Goal: Task Accomplishment & Management: Manage account settings

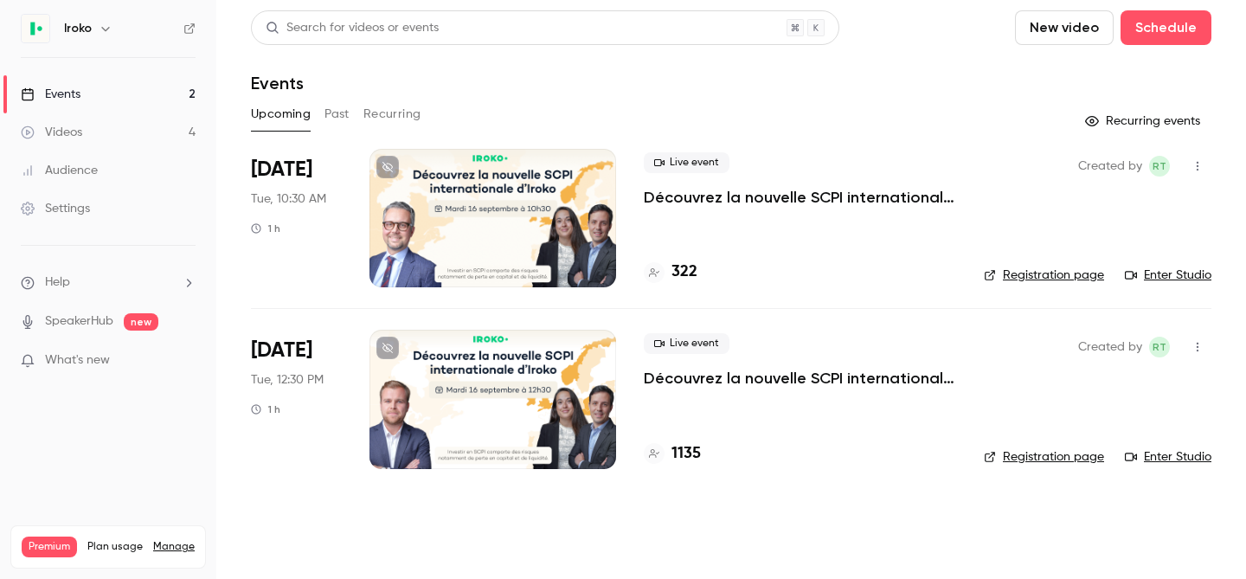
click at [770, 370] on p "Découvrez la nouvelle SCPI internationale signée [PERSON_NAME]" at bounding box center [800, 378] width 312 height 21
click at [689, 373] on p "Découvrez la nouvelle SCPI internationale signée [PERSON_NAME]" at bounding box center [800, 378] width 312 height 21
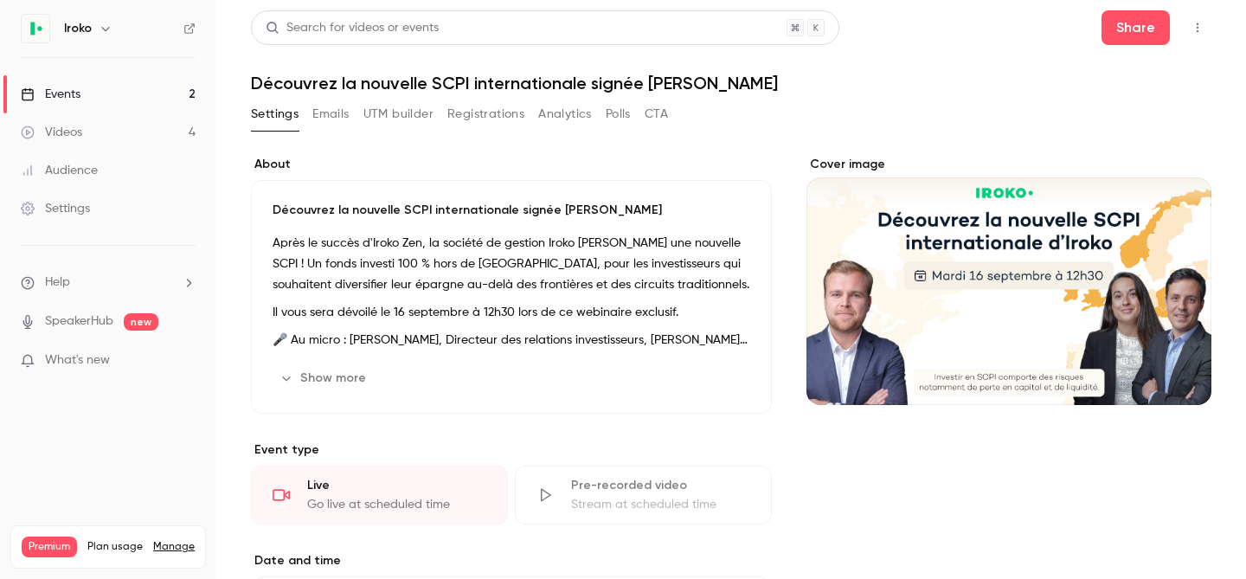
click at [1190, 22] on icon "button" at bounding box center [1197, 28] width 14 height 12
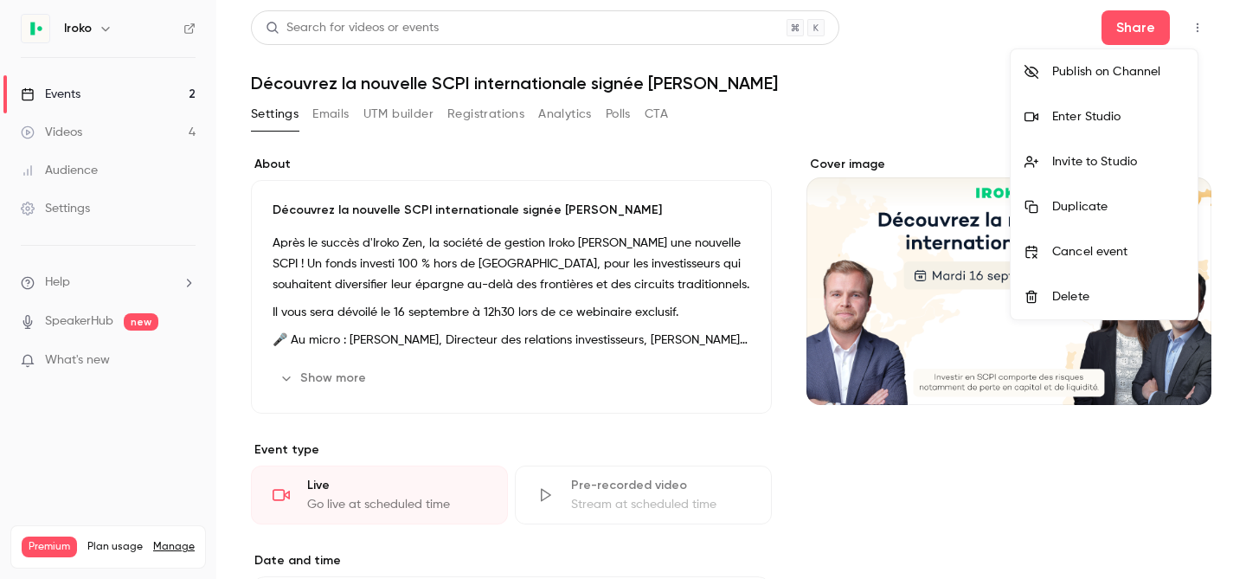
click at [1182, 22] on div at bounding box center [623, 289] width 1246 height 579
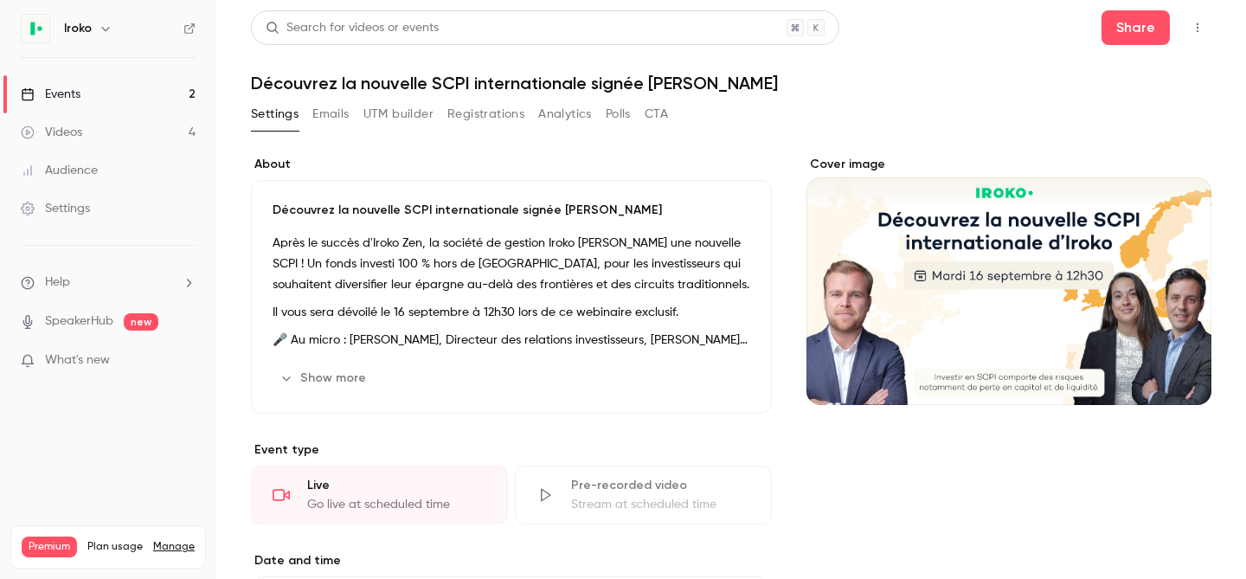
click at [399, 115] on button "UTM builder" at bounding box center [398, 114] width 70 height 28
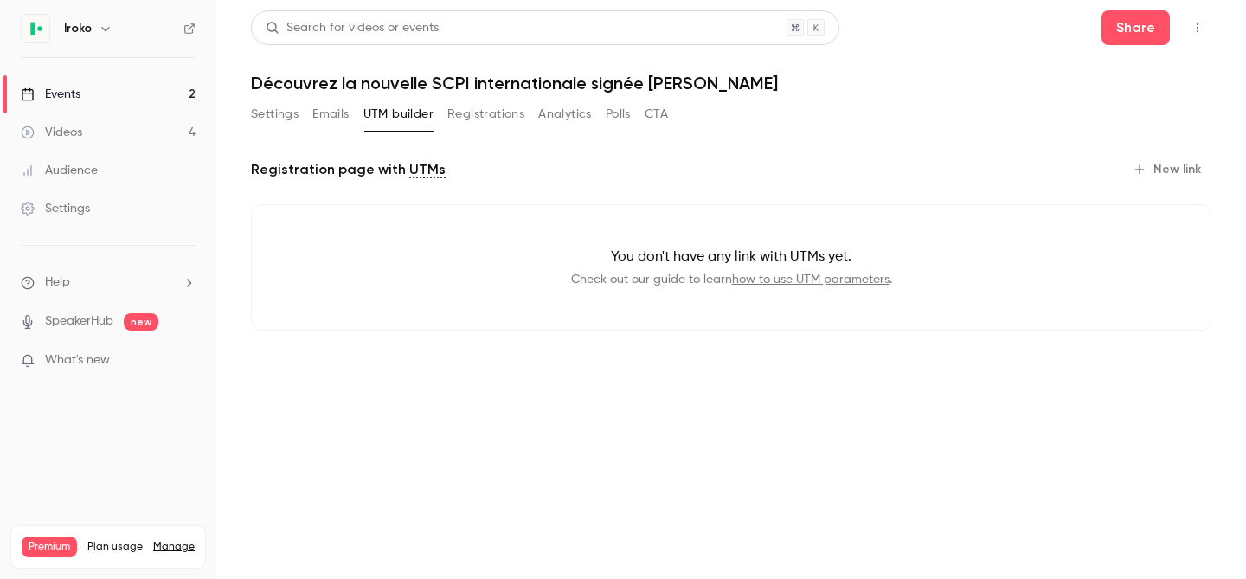
click at [507, 112] on button "Registrations" at bounding box center [485, 114] width 77 height 28
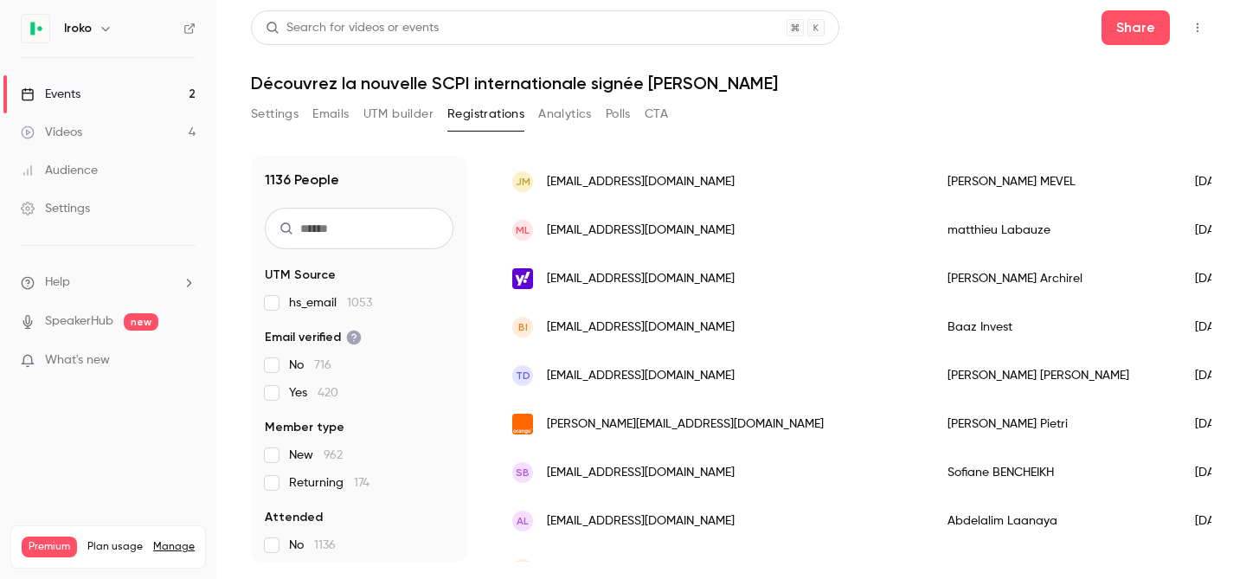
scroll to position [812, 0]
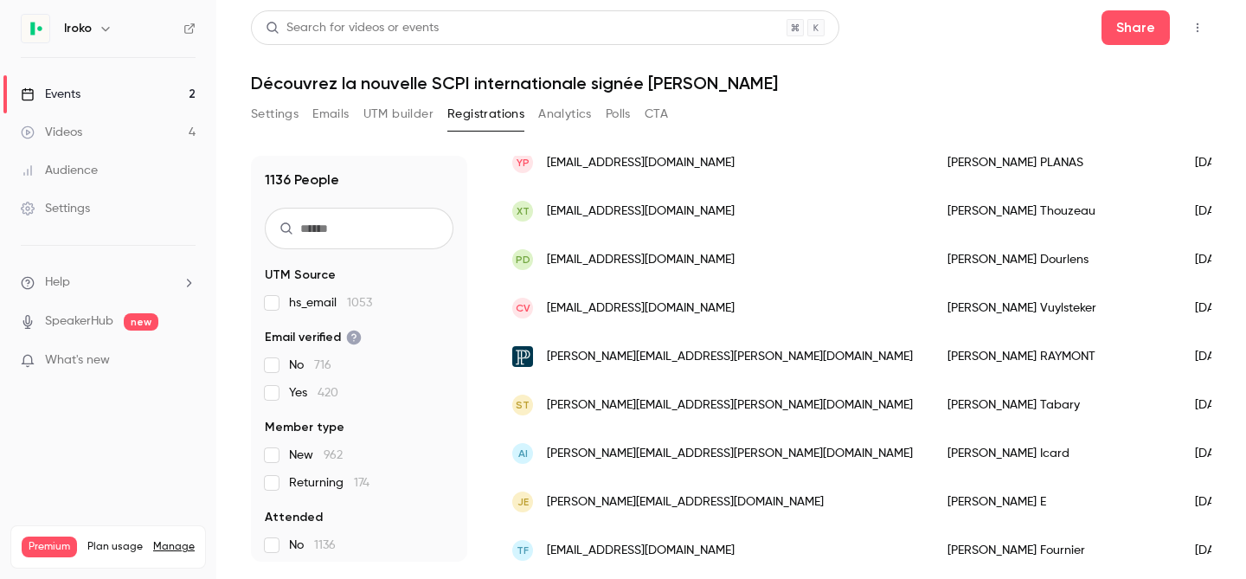
click at [261, 112] on button "Settings" at bounding box center [275, 114] width 48 height 28
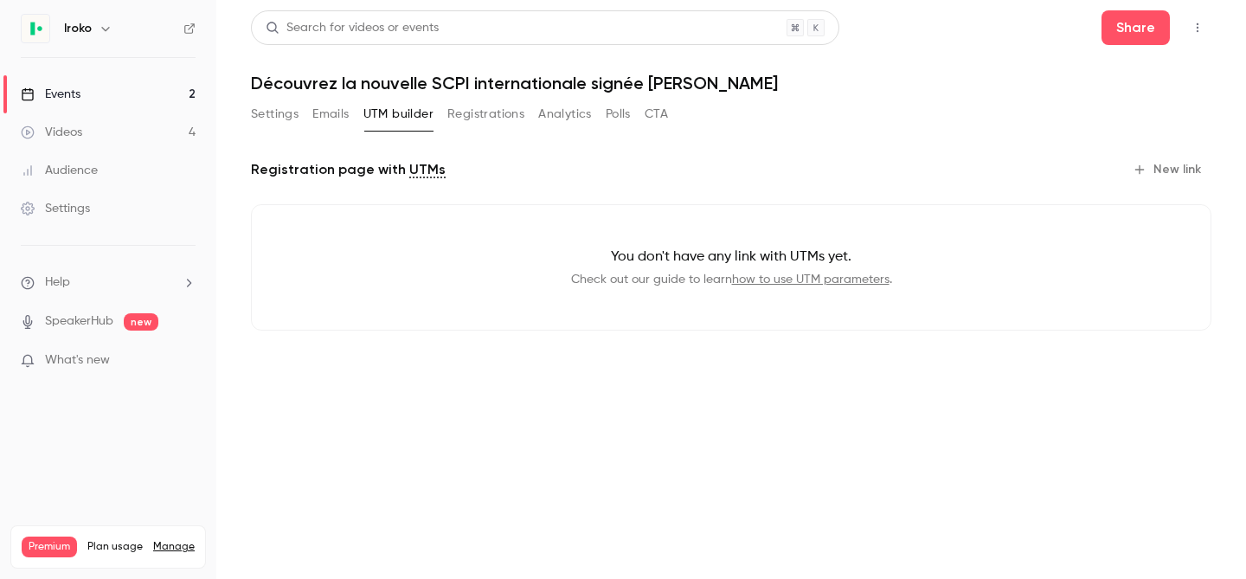
click at [76, 91] on div "Events" at bounding box center [51, 94] width 60 height 17
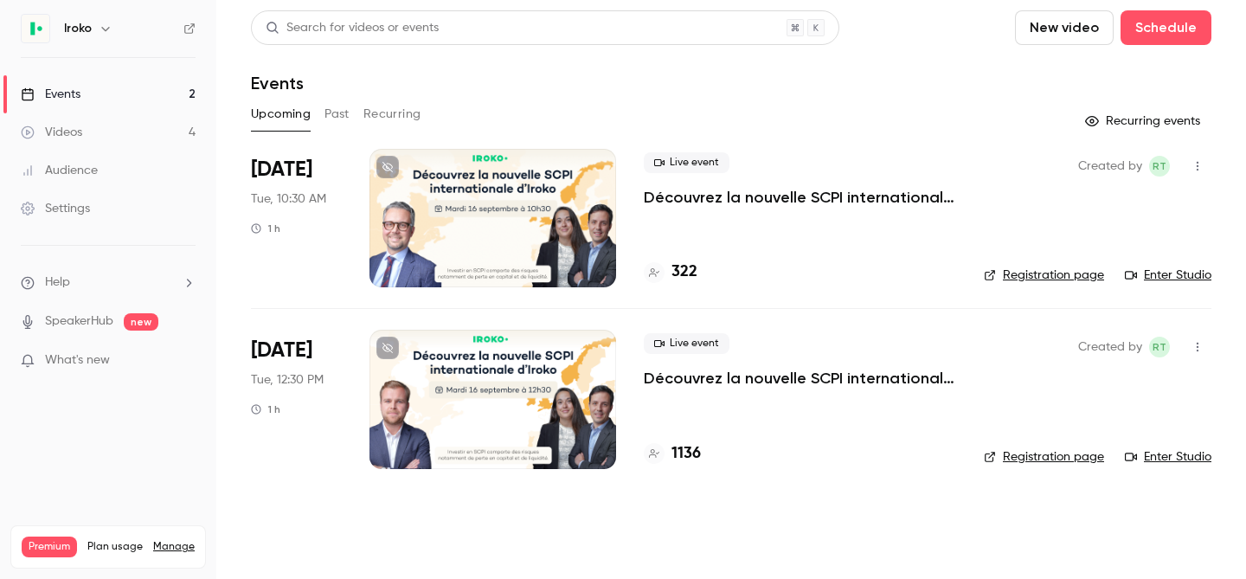
click at [732, 376] on p "Découvrez la nouvelle SCPI internationale signée [PERSON_NAME]" at bounding box center [800, 378] width 312 height 21
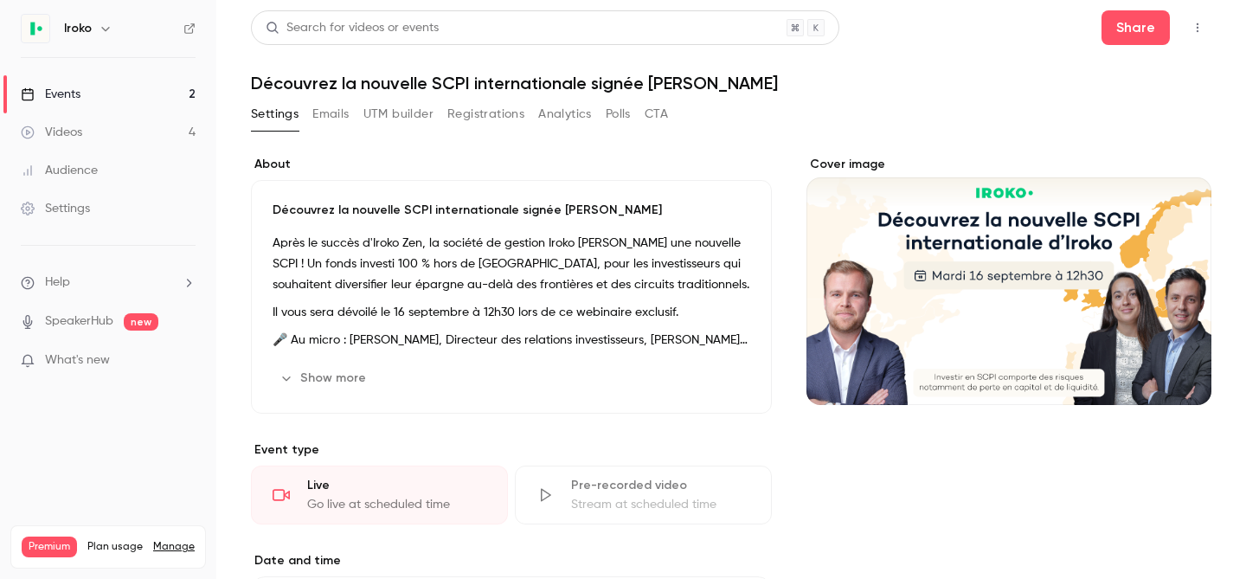
click at [444, 117] on div "Settings Emails UTM builder Registrations Analytics Polls CTA" at bounding box center [459, 114] width 417 height 28
click at [467, 117] on button "Registrations" at bounding box center [485, 114] width 77 height 28
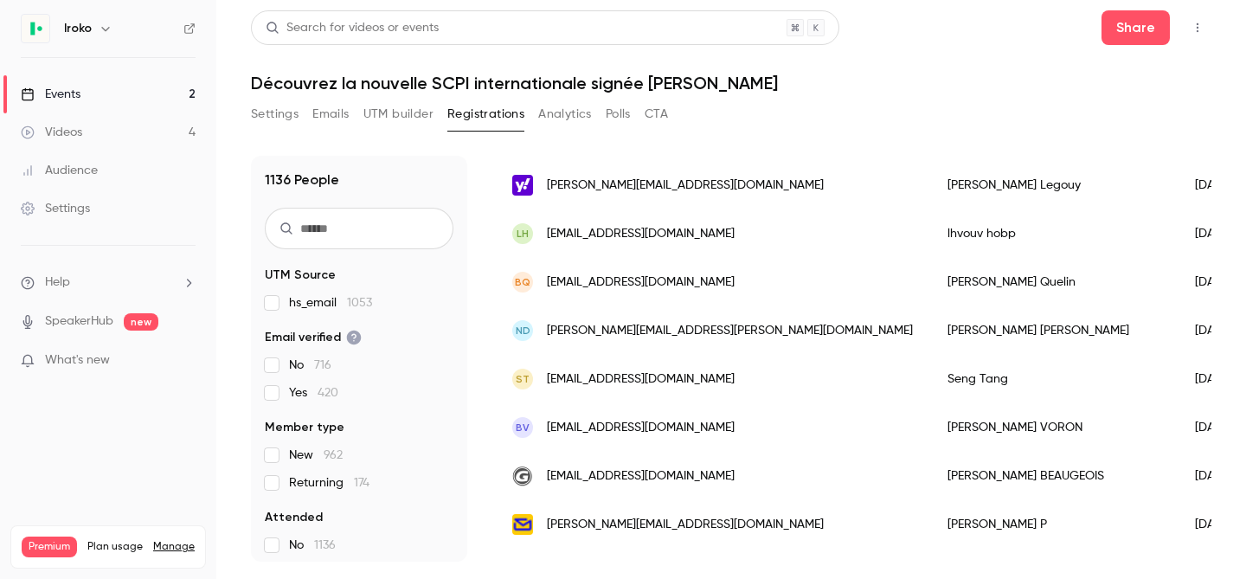
scroll to position [327, 0]
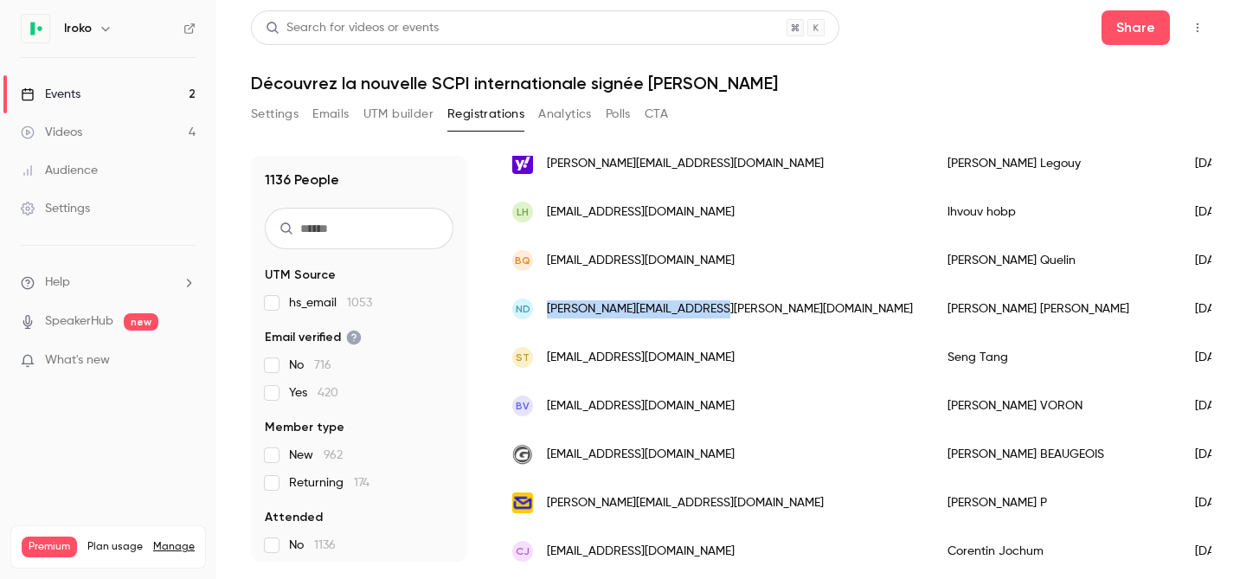
drag, startPoint x: 715, startPoint y: 304, endPoint x: 541, endPoint y: 311, distance: 174.0
click at [541, 311] on div "ND durand.nicolas.34@gmail.com" at bounding box center [712, 309] width 435 height 48
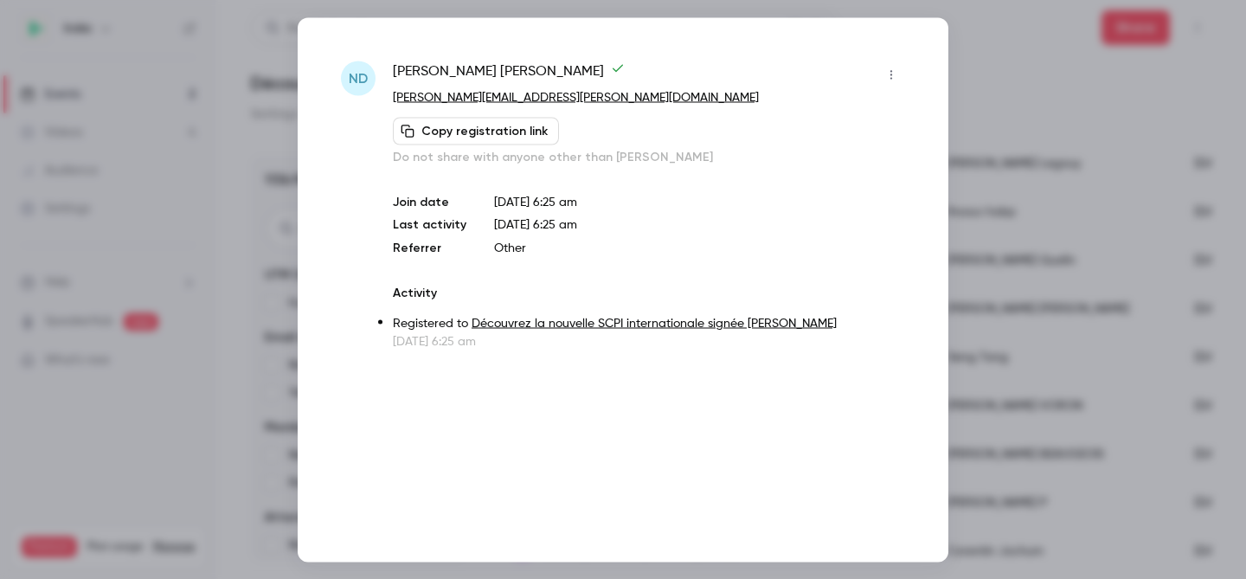
copy span "durand.nicolas.34@gmail.com"
drag, startPoint x: 459, startPoint y: 98, endPoint x: 391, endPoint y: 94, distance: 68.4
click at [391, 94] on div "ND Nicolas Durand durand.nicolas.34@gmail.com Copy registration link Do not sha…" at bounding box center [623, 205] width 564 height 289
copy link "durand.nicolas.34@gmail.com"
click at [995, 67] on div at bounding box center [623, 289] width 1246 height 579
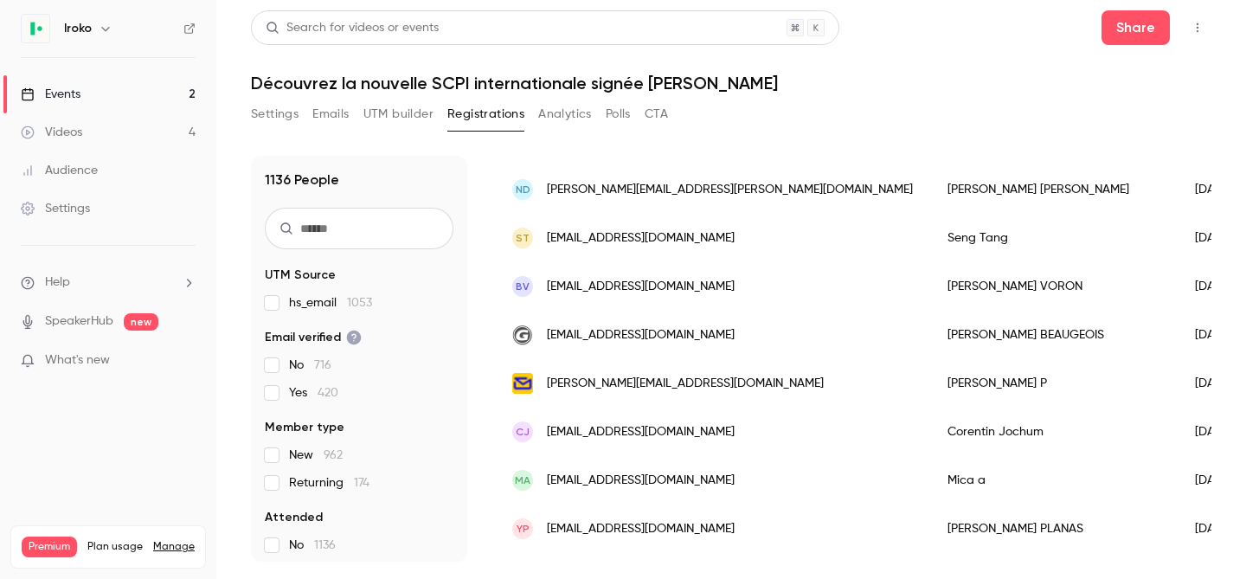
scroll to position [450, 0]
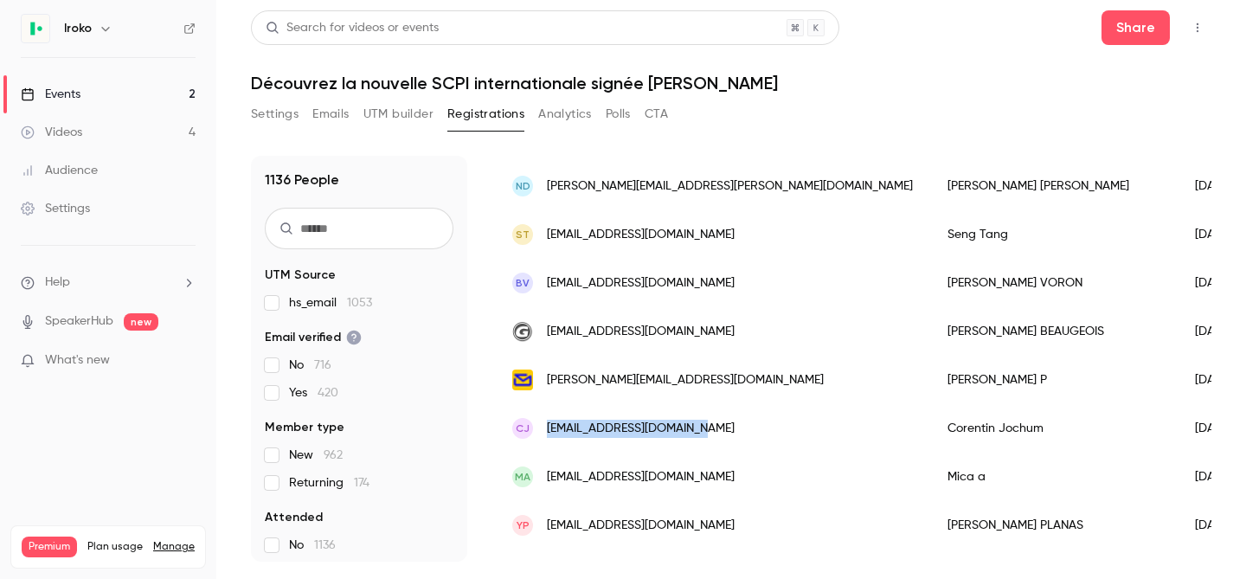
drag, startPoint x: 709, startPoint y: 425, endPoint x: 547, endPoint y: 427, distance: 162.6
click at [547, 427] on div "CJ corentinjochum@gmail.com" at bounding box center [712, 428] width 435 height 48
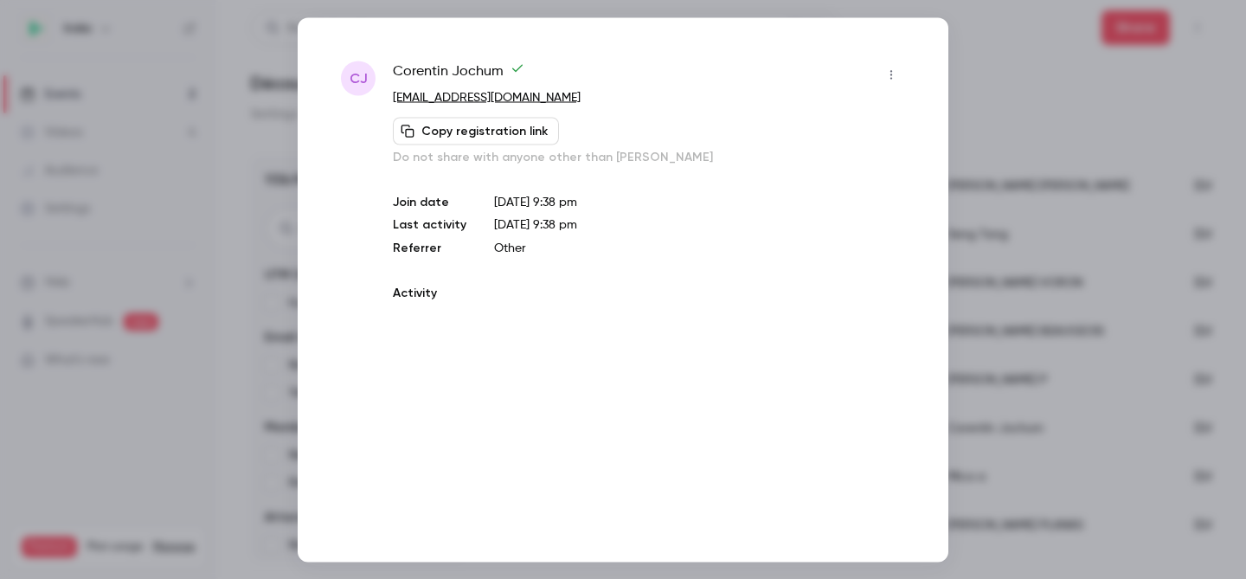
copy span "corentinjochum@gmail.com"
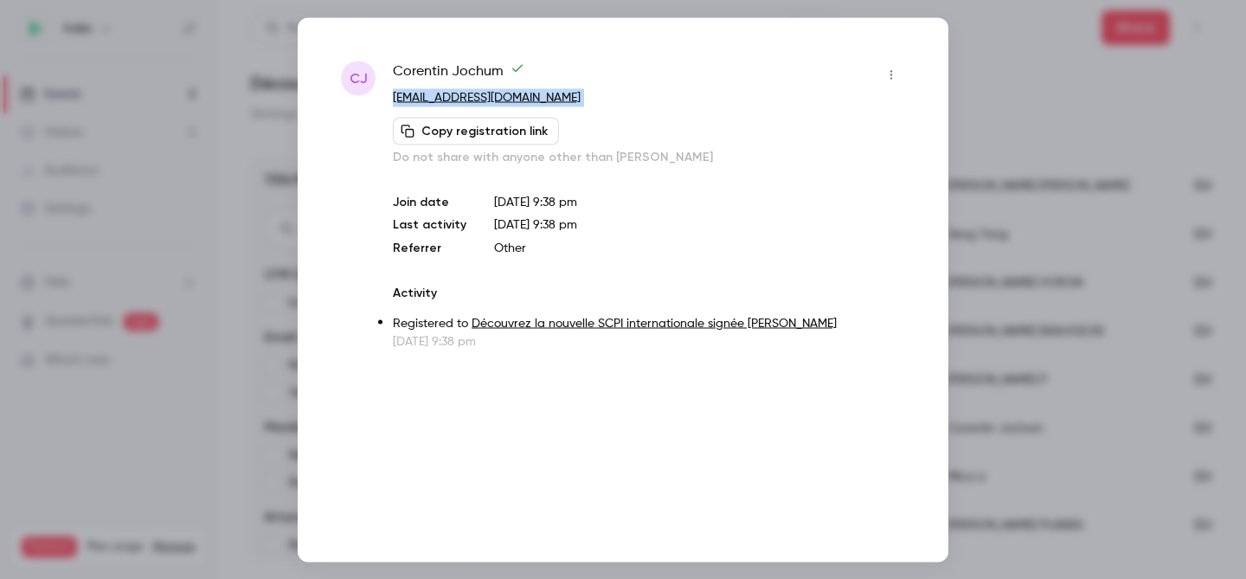
drag, startPoint x: 580, startPoint y: 108, endPoint x: 388, endPoint y: 101, distance: 191.3
click at [388, 101] on div "CJ Corentin Jochum corentinjochum@gmail.com Copy registration link Do not share…" at bounding box center [623, 205] width 564 height 289
copy div "corentinjochum@gmail.com Copy registration link"
click at [1121, 128] on div at bounding box center [623, 289] width 1246 height 579
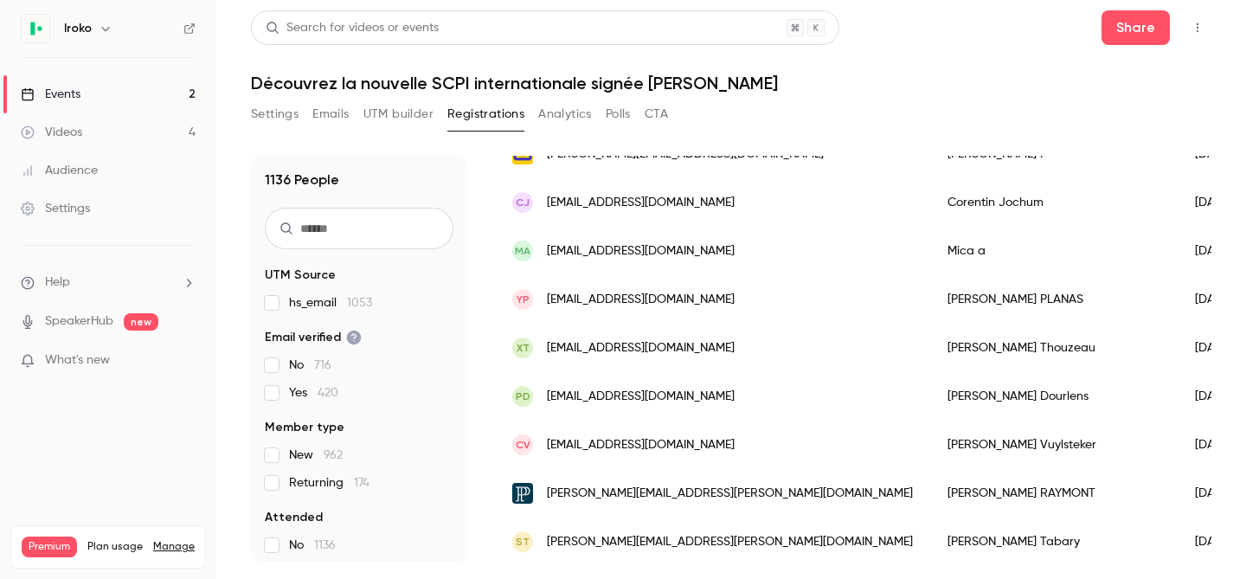
scroll to position [690, 0]
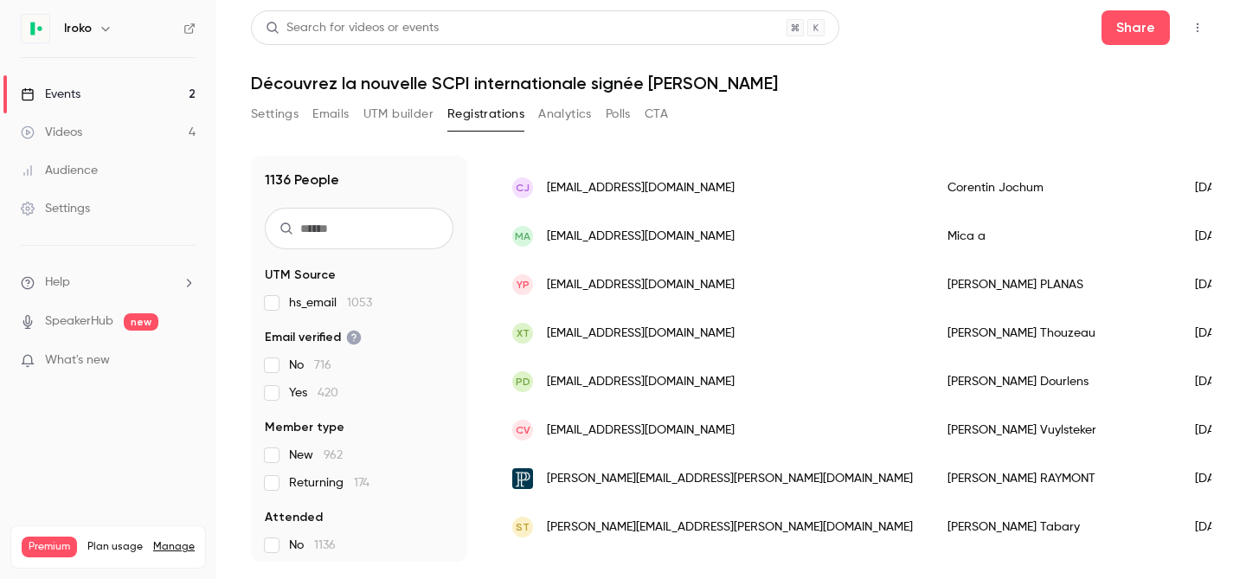
click at [669, 431] on span "ch-vuylsteker@hotmail.fr" at bounding box center [641, 430] width 188 height 18
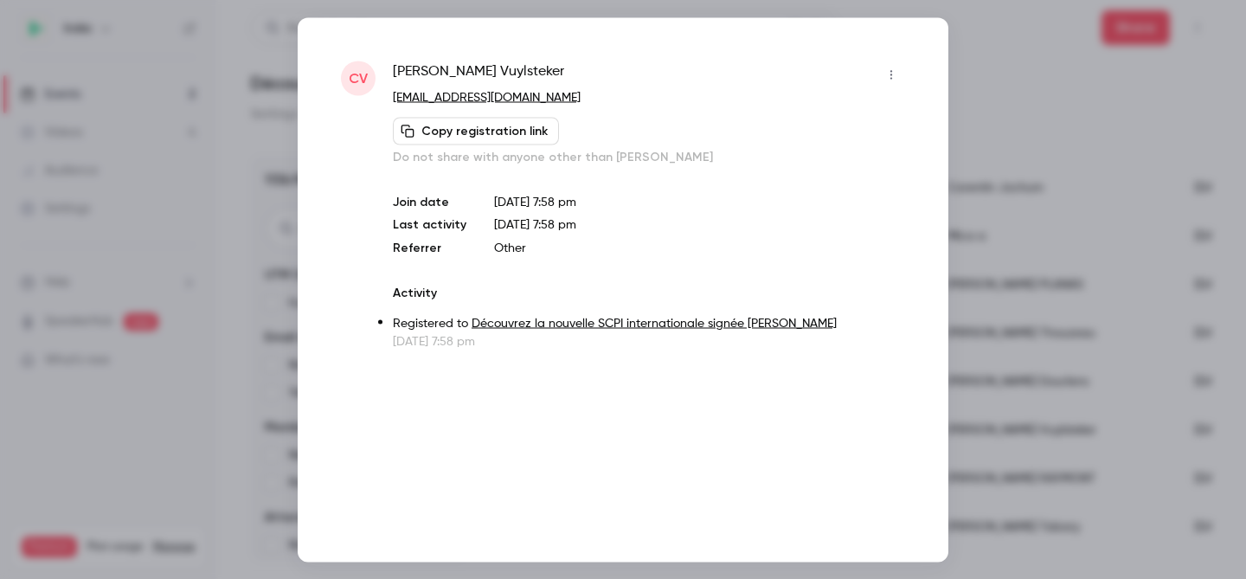
click at [497, 126] on button "Copy registration link" at bounding box center [476, 131] width 166 height 28
drag, startPoint x: 539, startPoint y: 94, endPoint x: 390, endPoint y: 94, distance: 148.8
click at [390, 94] on div "CV Charles Vuylsteker ch-vuylsteker@hotmail.fr Copy registration link Do not sh…" at bounding box center [623, 205] width 564 height 289
copy link "ch-vuylsteker@hotmail.fr"
click at [1089, 159] on div at bounding box center [623, 289] width 1246 height 579
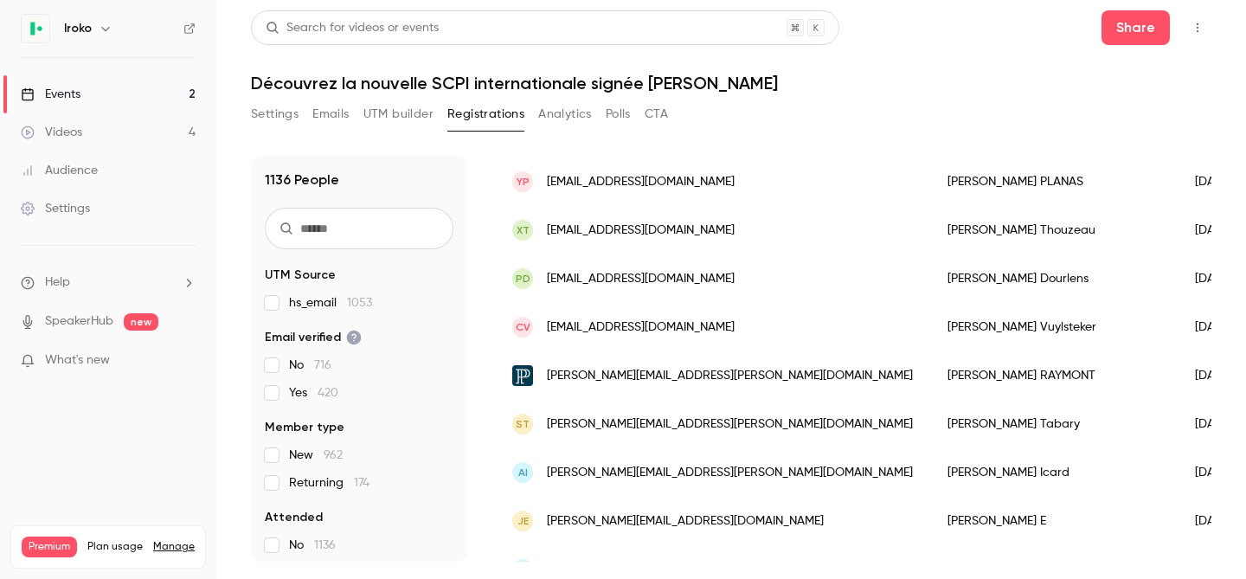
scroll to position [795, 0]
drag, startPoint x: 715, startPoint y: 420, endPoint x: 541, endPoint y: 424, distance: 174.8
click at [541, 424] on div "ST sylvie.tabary@gmail.com" at bounding box center [712, 422] width 435 height 48
copy span "sylvie.tabary@gmail.com"
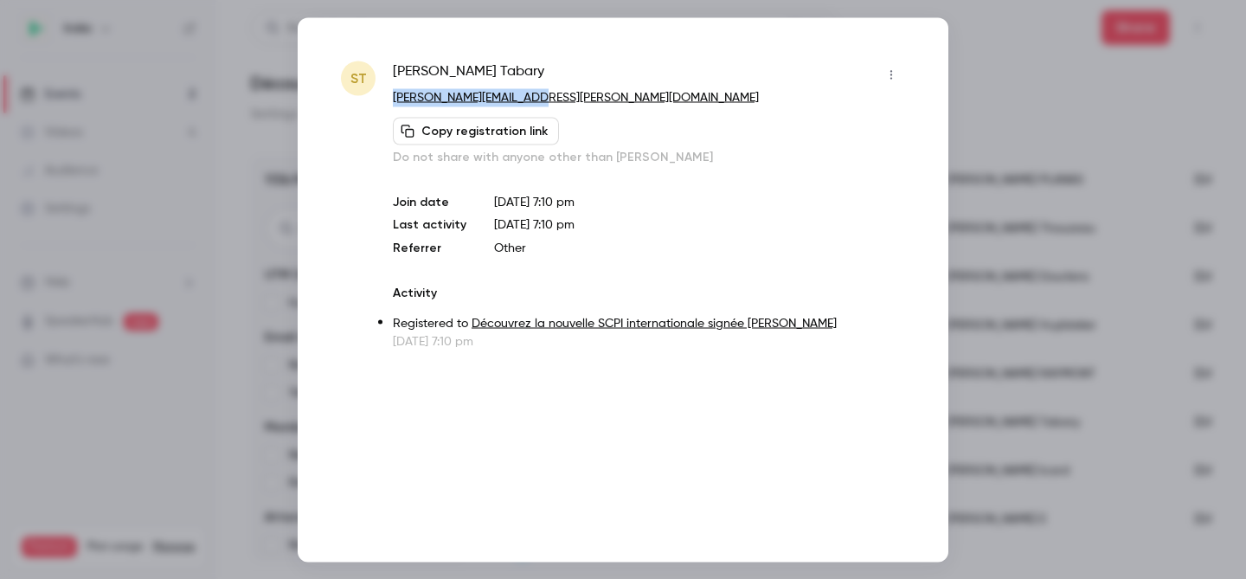
drag, startPoint x: 553, startPoint y: 102, endPoint x: 384, endPoint y: 104, distance: 168.7
click at [384, 104] on div "ST Sylvie Tabary sylvie.tabary@gmail.com Copy registration link Do not share wi…" at bounding box center [623, 205] width 564 height 289
copy link "sylvie.tabary@gmail.com"
click at [1098, 22] on div at bounding box center [623, 289] width 1246 height 579
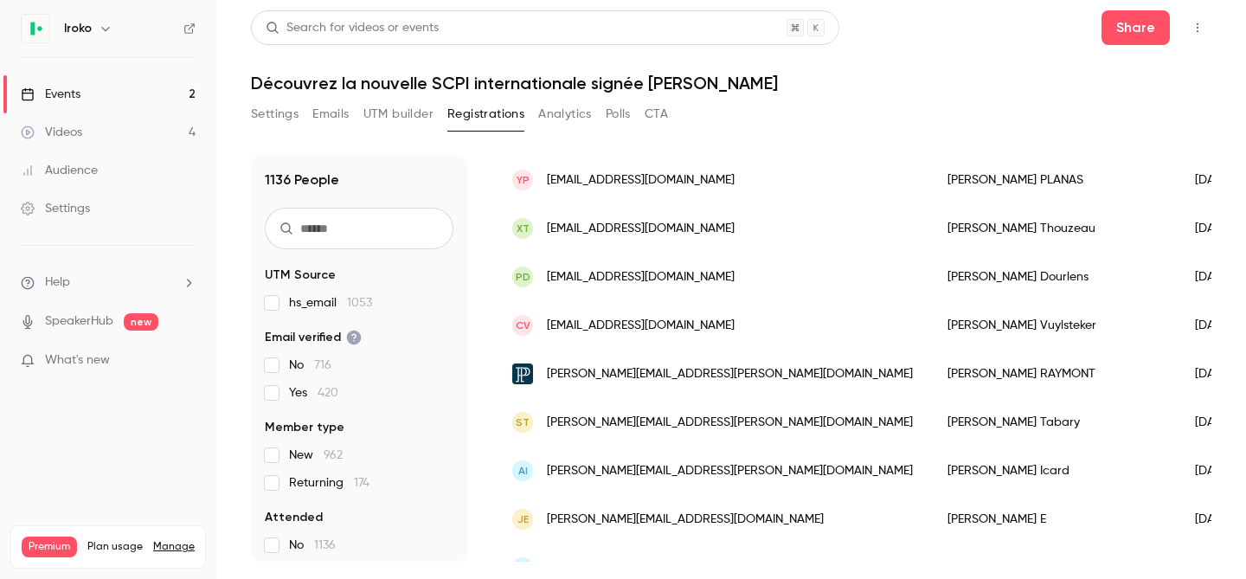
click at [436, 24] on div "Search for videos or events" at bounding box center [545, 27] width 588 height 35
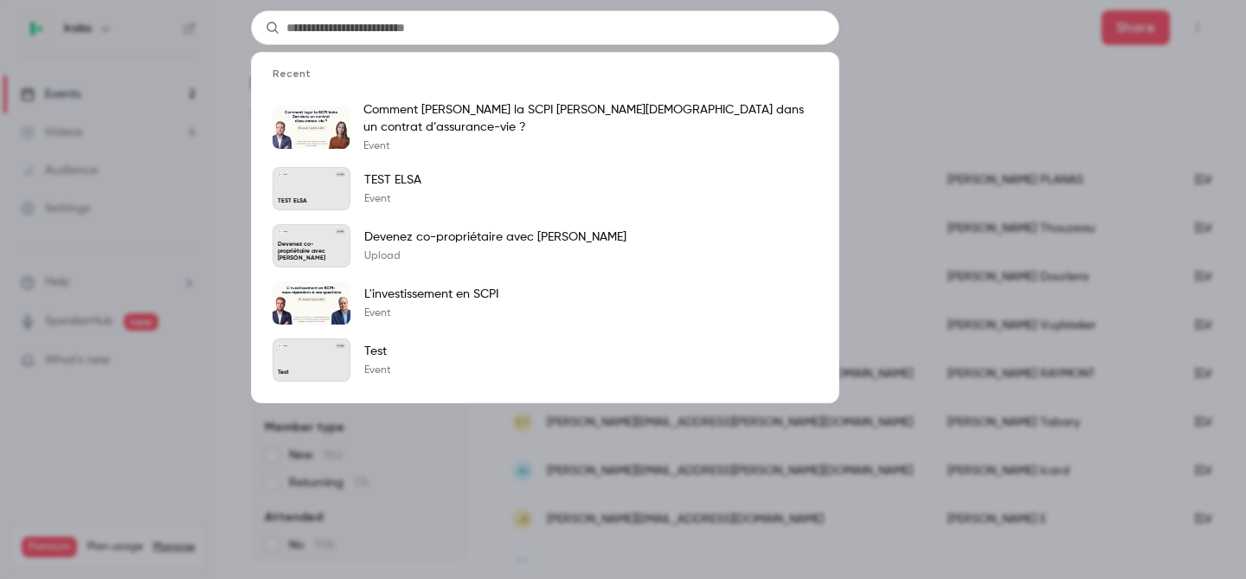
click at [795, 33] on input "text" at bounding box center [545, 27] width 588 height 35
click at [933, 35] on div "Recent Comment loger la SCPI Iroko Zen dans un contrat d’assurance-vie ? Event …" at bounding box center [623, 289] width 1246 height 579
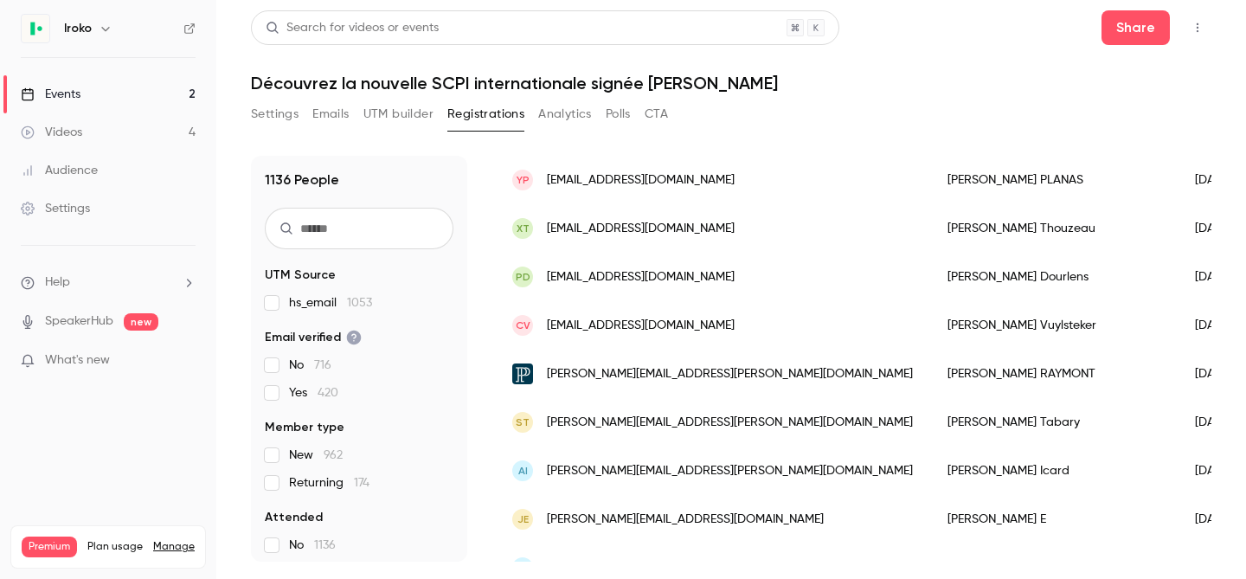
scroll to position [519, 0]
